Goal: Task Accomplishment & Management: Complete application form

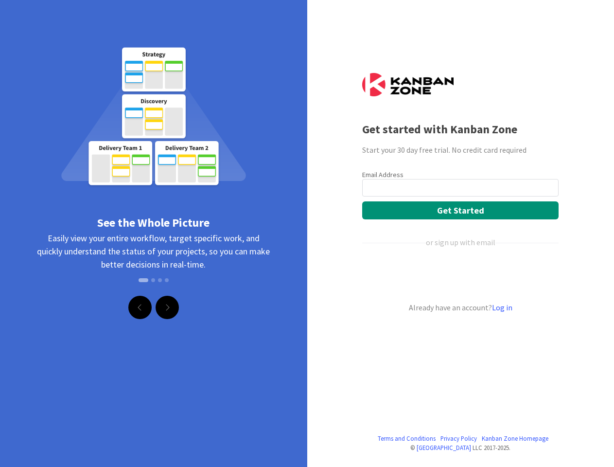
click at [307, 233] on div "See the Whole Picture Easily view your entire workflow, target specific work, a…" at bounding box center [153, 147] width 307 height 295
click at [140, 307] on span at bounding box center [140, 307] width 5 height 8
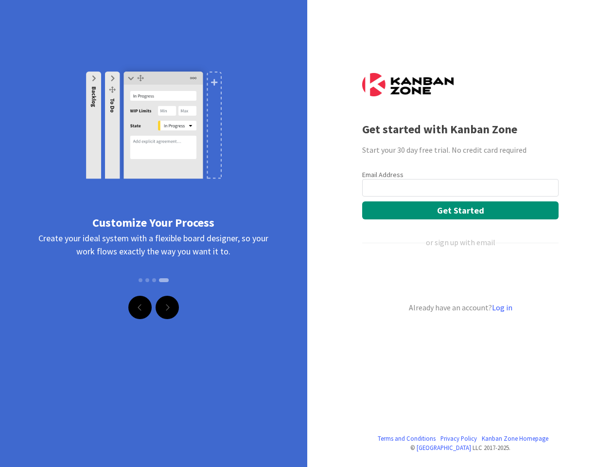
click at [167, 307] on span at bounding box center [167, 307] width 5 height 8
click at [460, 210] on button "Get Started" at bounding box center [460, 210] width 196 height 18
